Goal: Information Seeking & Learning: Learn about a topic

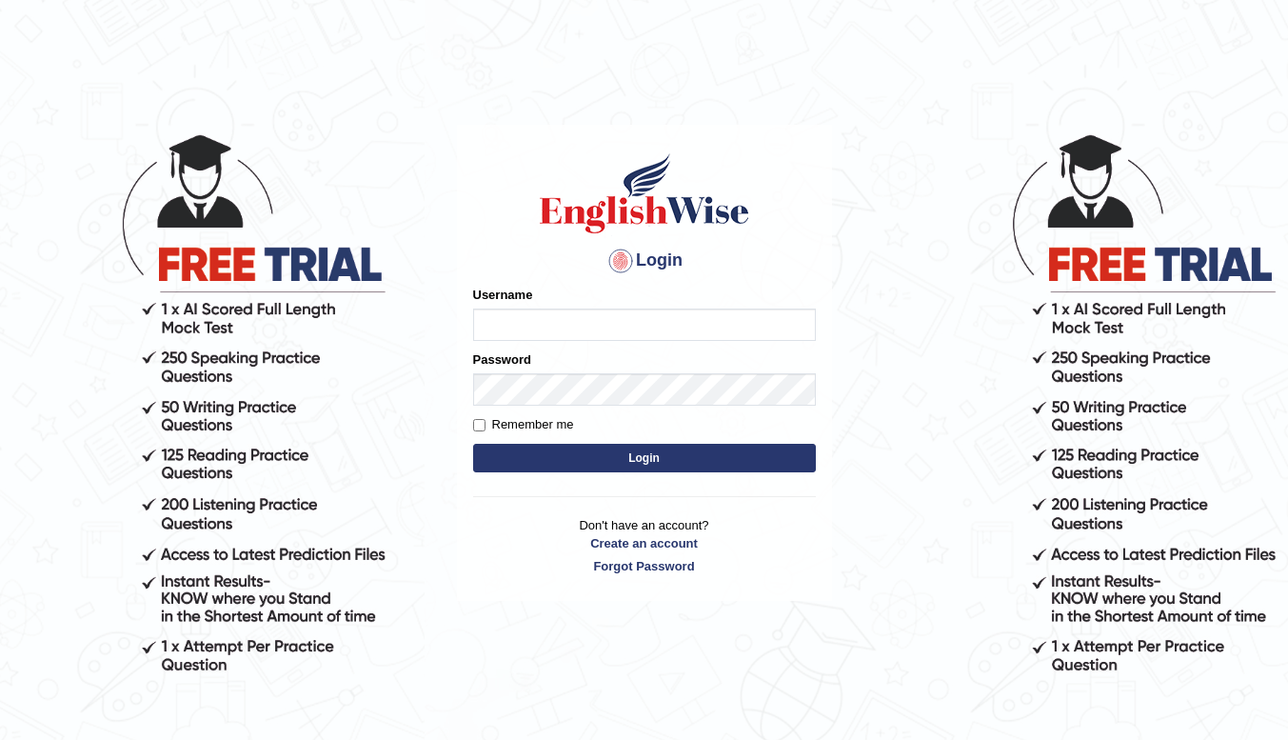
type input "PTEChakra"
click at [581, 455] on button "Login" at bounding box center [644, 458] width 343 height 29
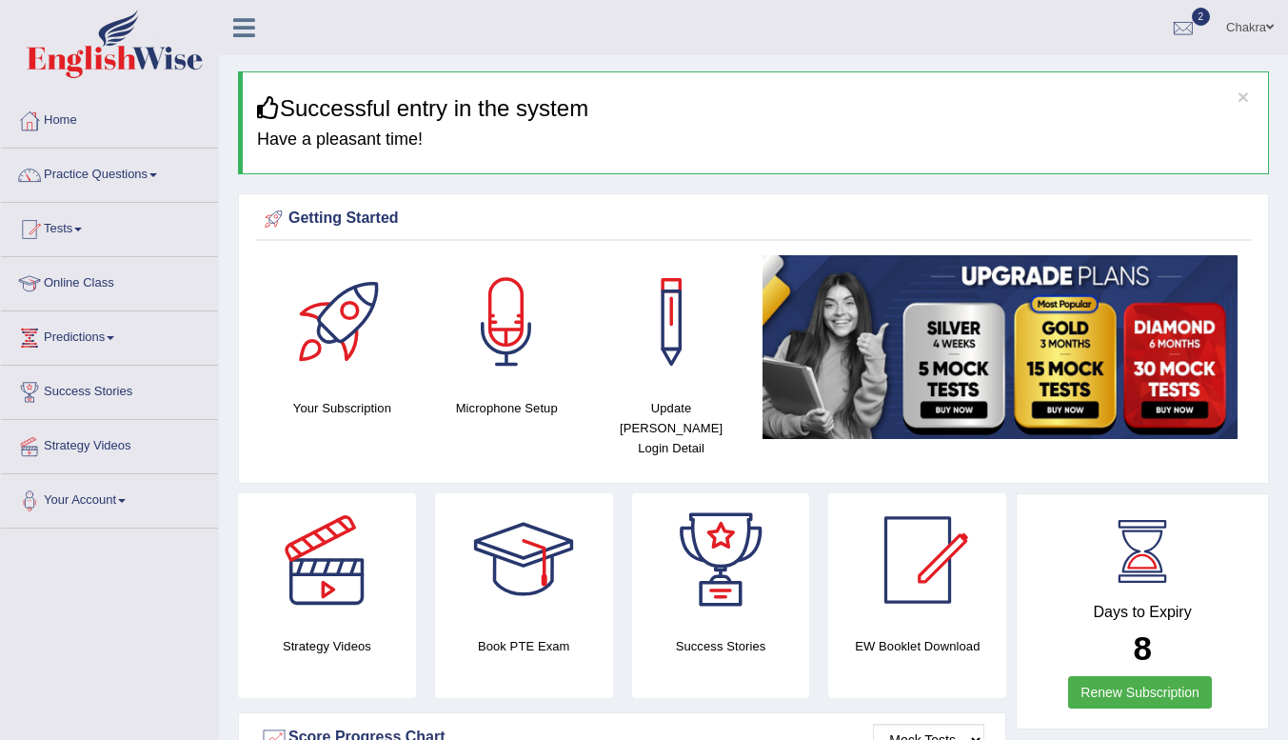
click at [83, 284] on link "Online Class" at bounding box center [109, 281] width 217 height 48
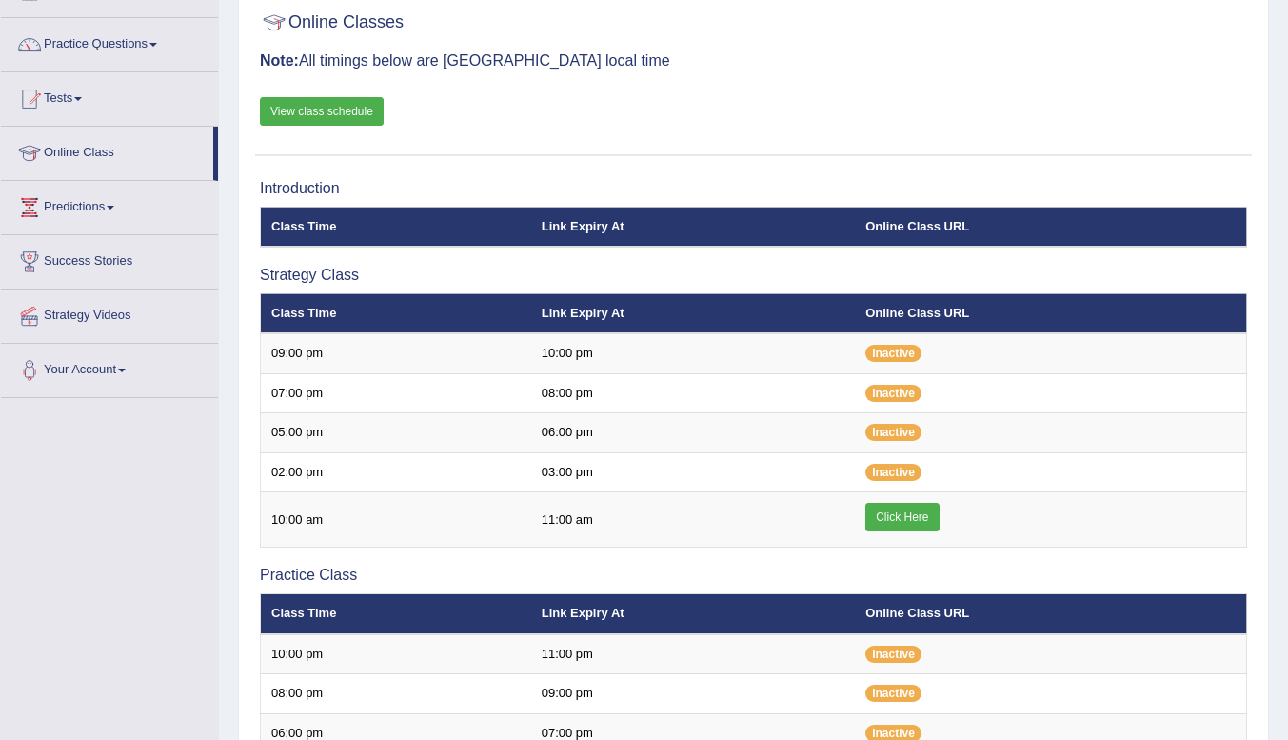
scroll to position [127, 0]
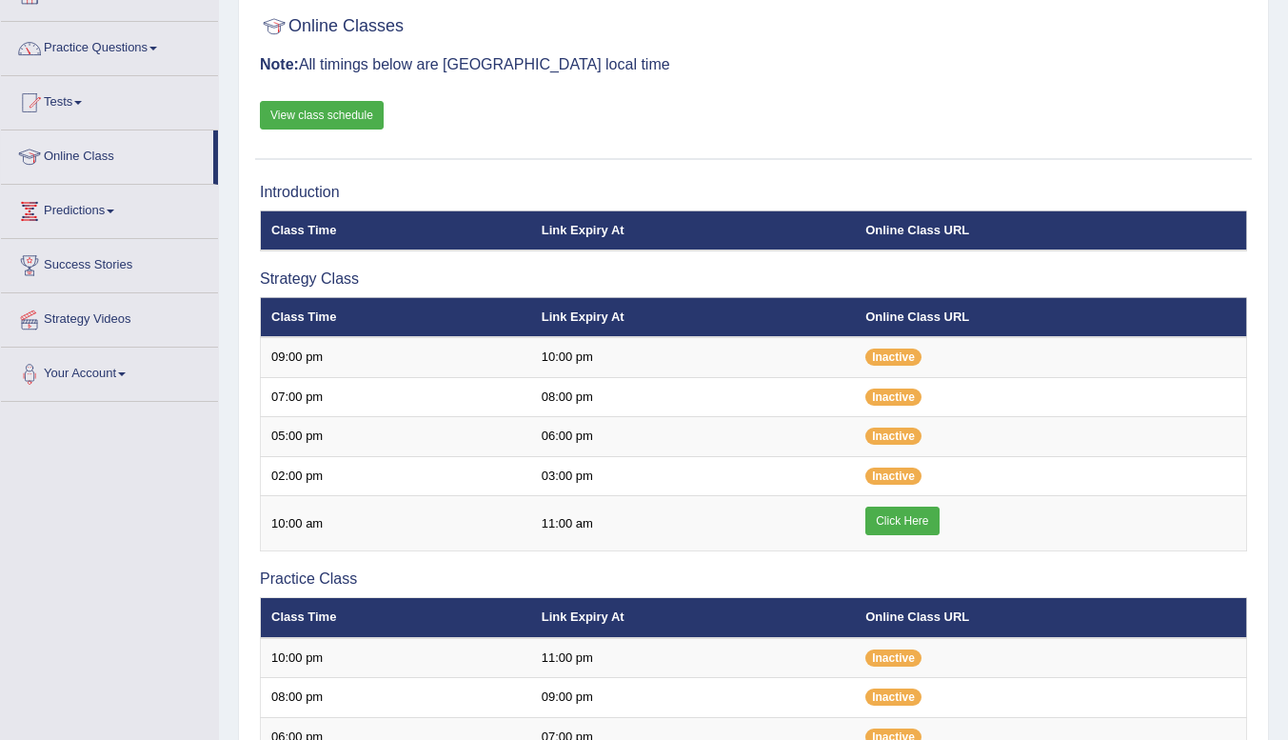
click at [907, 521] on link "Click Here" at bounding box center [902, 521] width 73 height 29
